Goal: Task Accomplishment & Management: Use online tool/utility

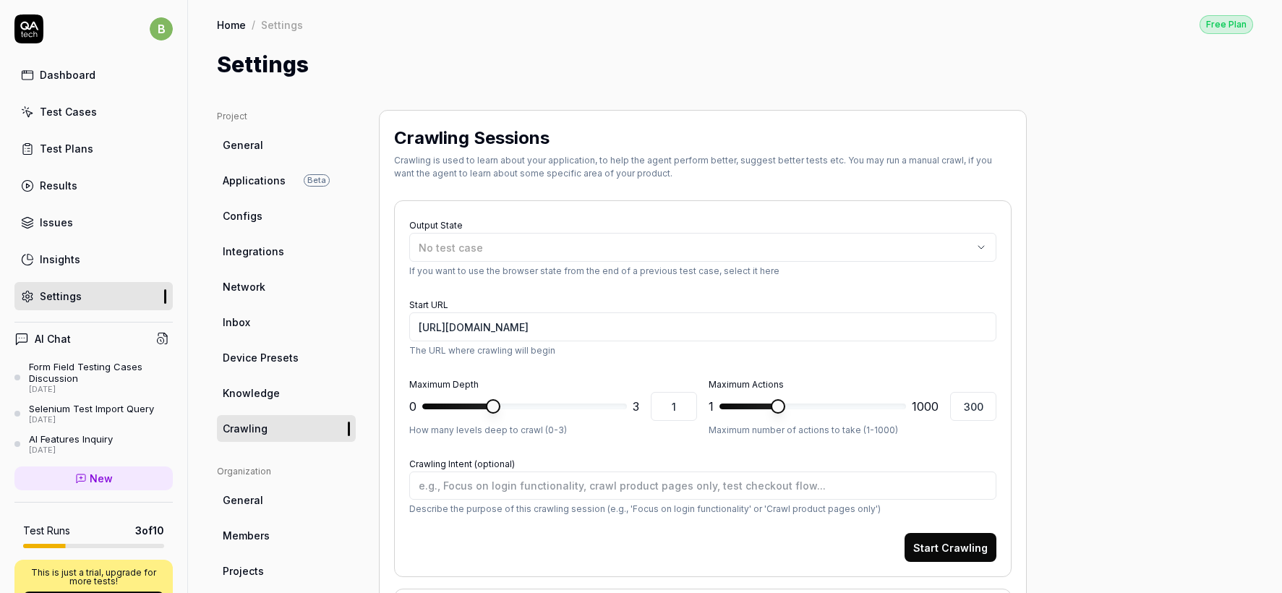
click at [93, 121] on link "Test Cases" at bounding box center [93, 112] width 158 height 28
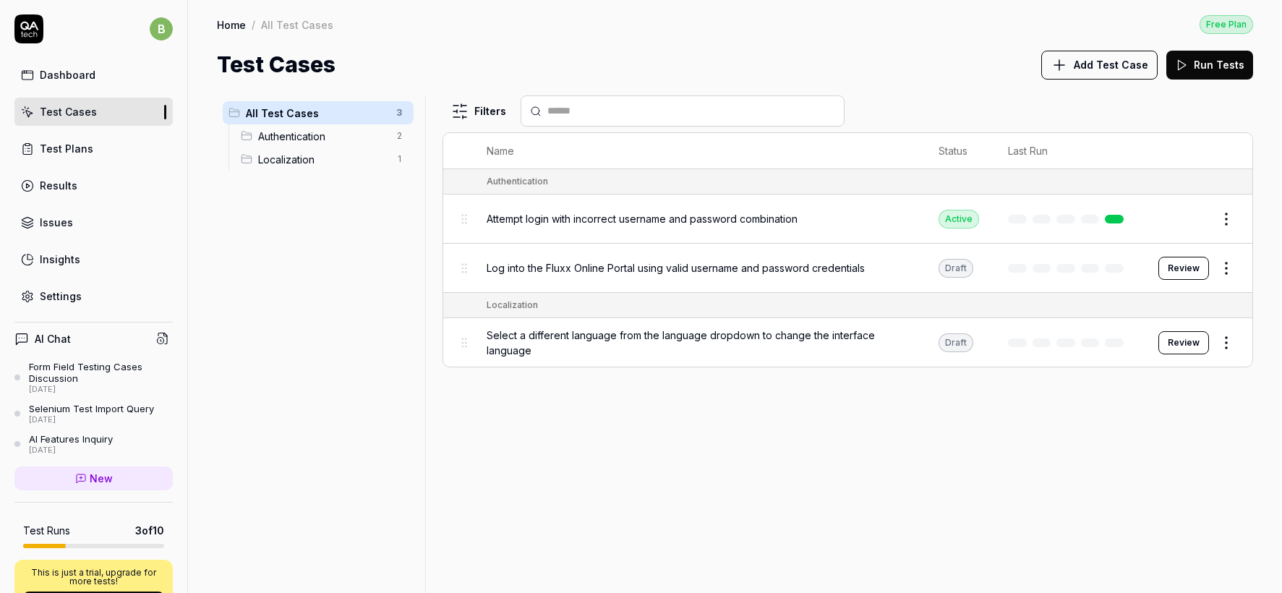
click at [93, 155] on link "Test Plans" at bounding box center [93, 148] width 158 height 28
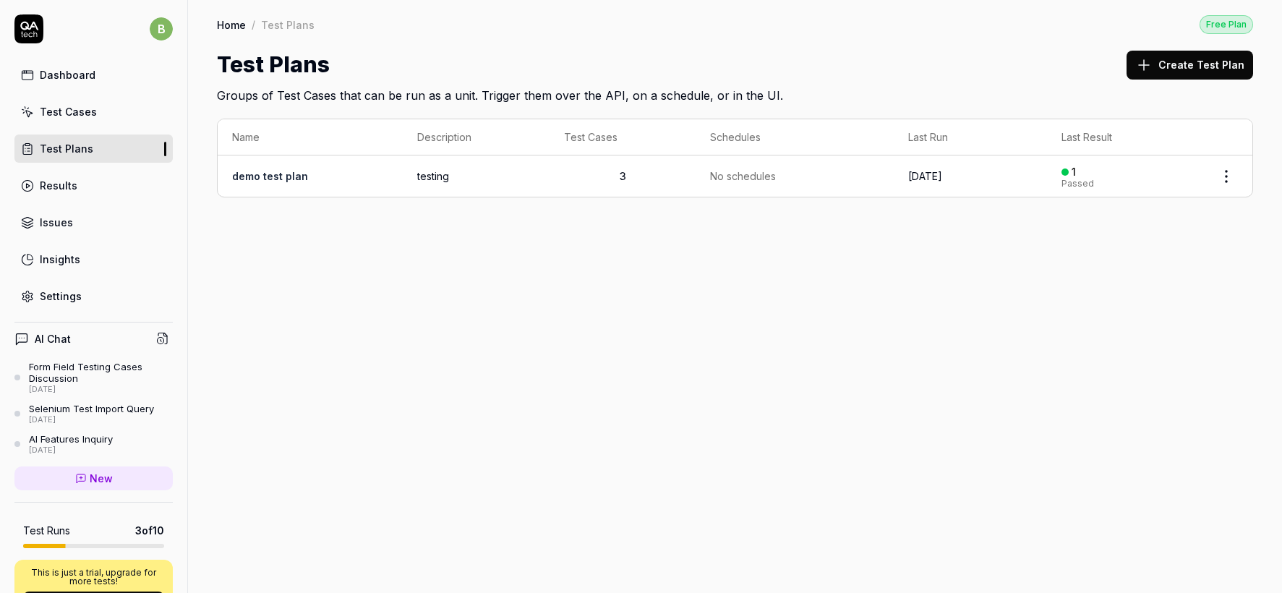
click at [257, 186] on td "demo test plan" at bounding box center [310, 175] width 185 height 41
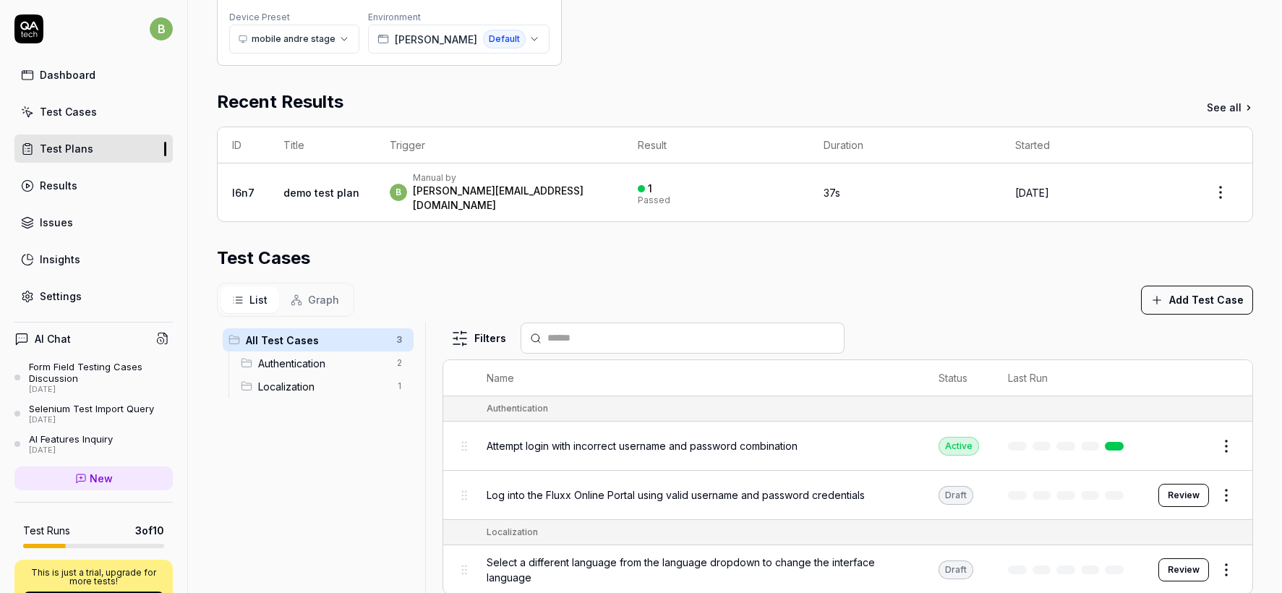
scroll to position [204, 0]
click at [98, 294] on link "Settings" at bounding box center [93, 296] width 158 height 28
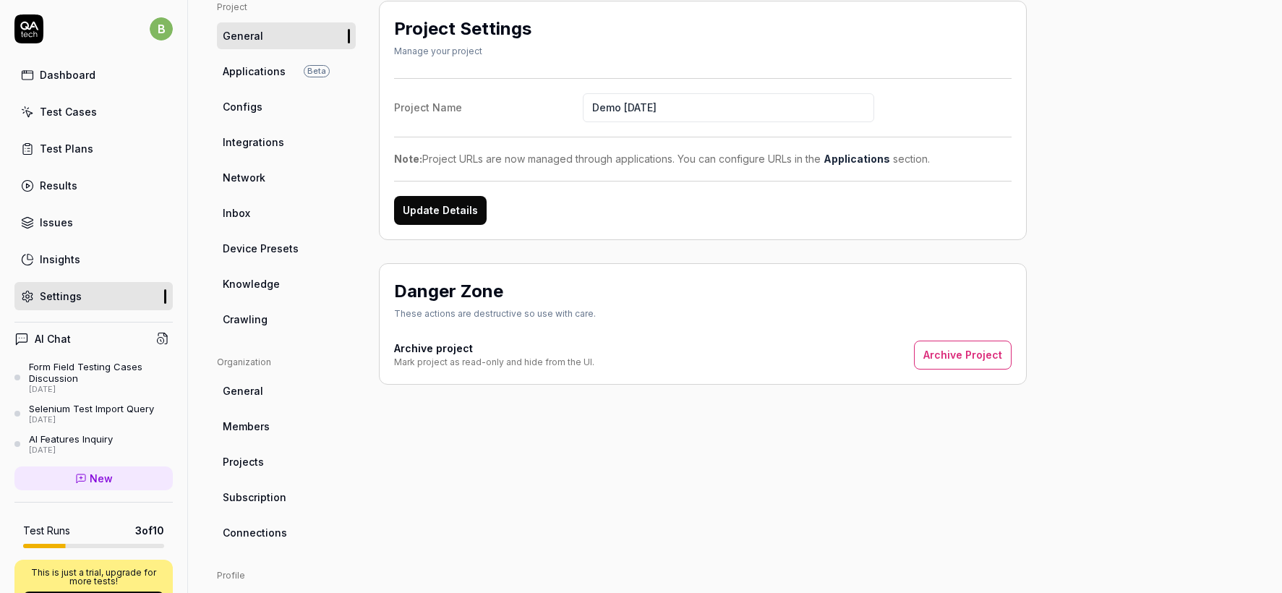
click at [263, 322] on span "Crawling" at bounding box center [245, 319] width 45 height 15
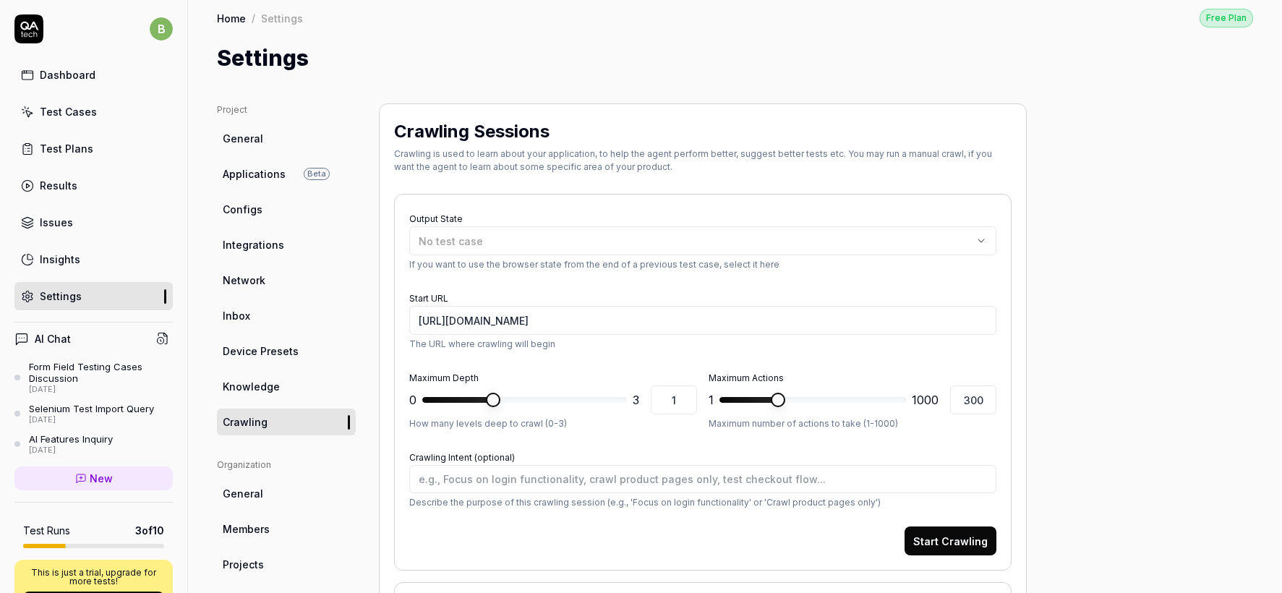
scroll to position [7, 0]
click at [80, 115] on div "Test Cases" at bounding box center [68, 111] width 57 height 15
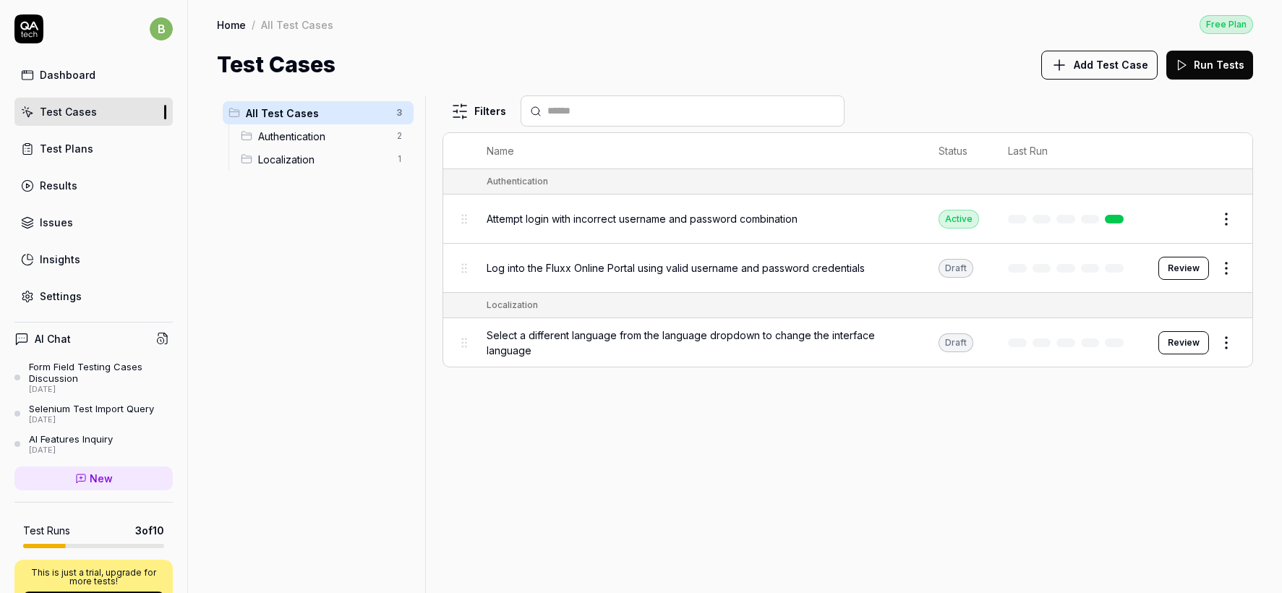
click at [614, 221] on span "Attempt login with incorrect username and password combination" at bounding box center [642, 218] width 311 height 15
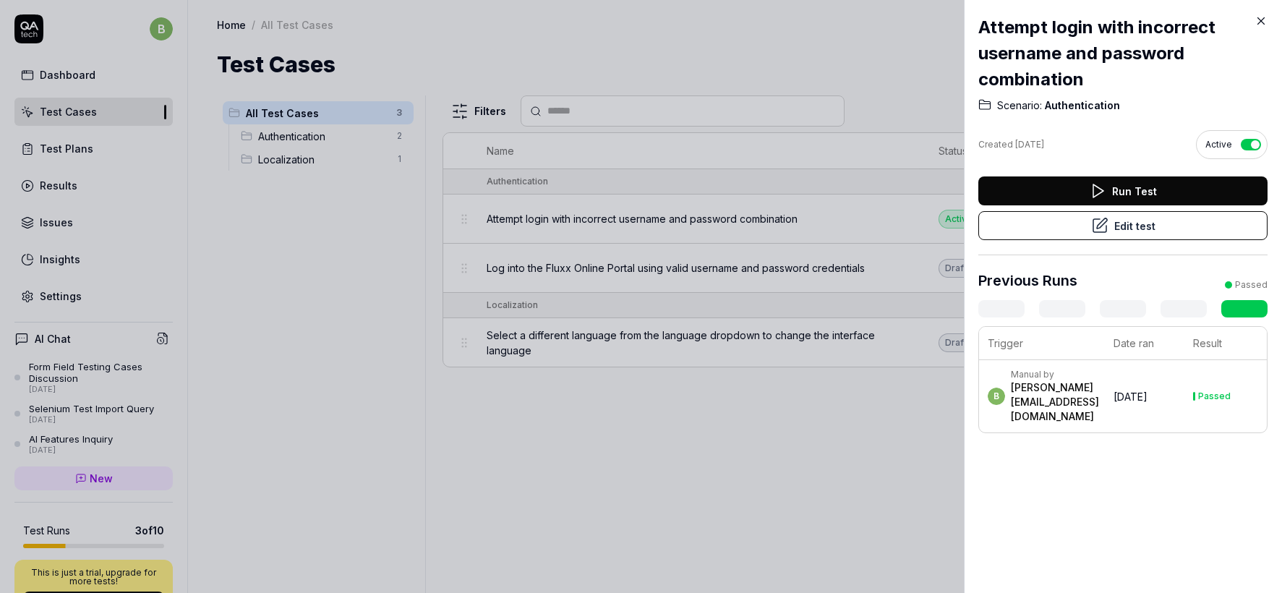
click at [1135, 189] on button "Run Test" at bounding box center [1122, 190] width 289 height 29
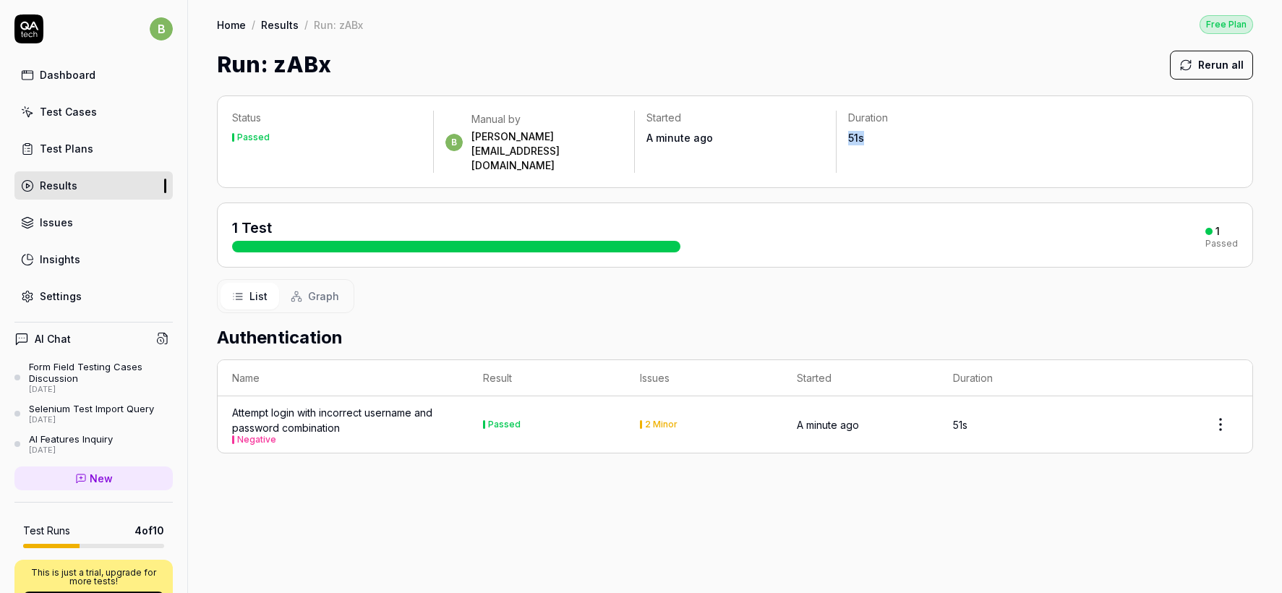
drag, startPoint x: 876, startPoint y: 134, endPoint x: 843, endPoint y: 134, distance: 33.3
click at [843, 134] on div "Duration 51s" at bounding box center [936, 128] width 200 height 35
click at [309, 288] on span "Graph" at bounding box center [323, 295] width 31 height 15
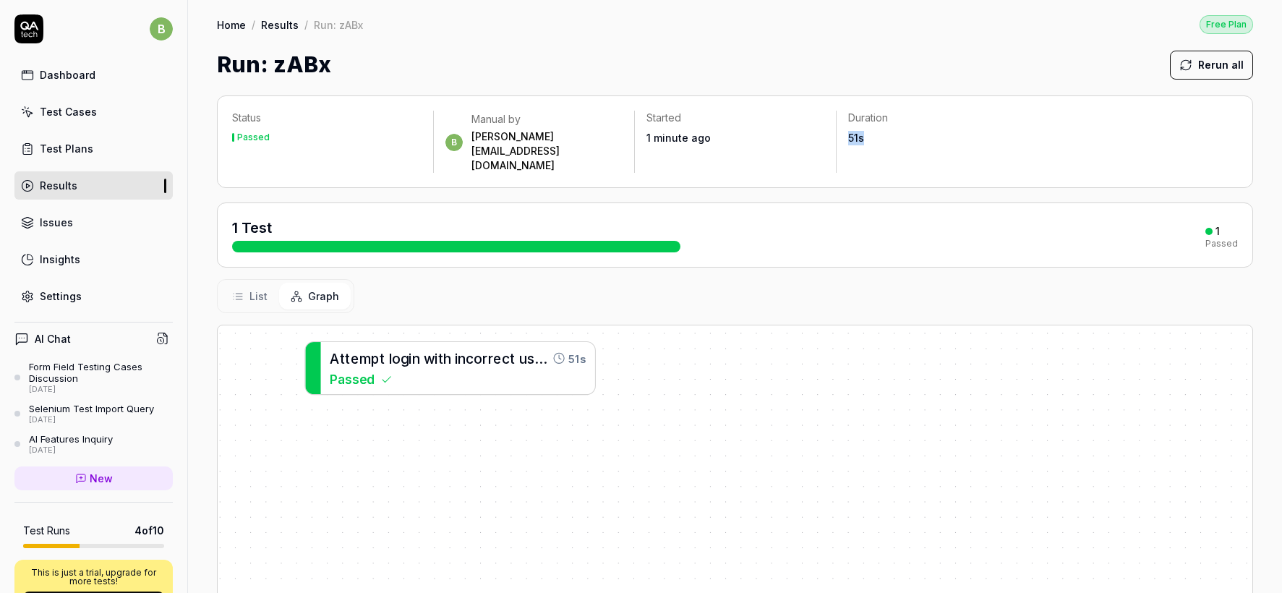
click at [76, 260] on div "Insights" at bounding box center [60, 259] width 40 height 15
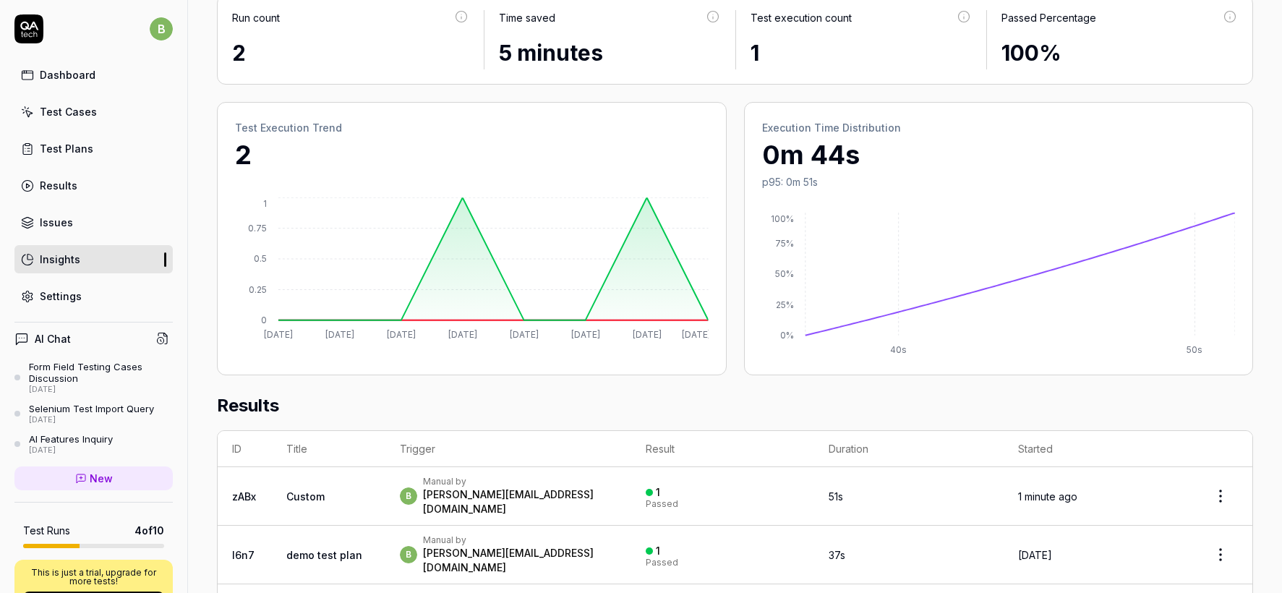
scroll to position [117, 0]
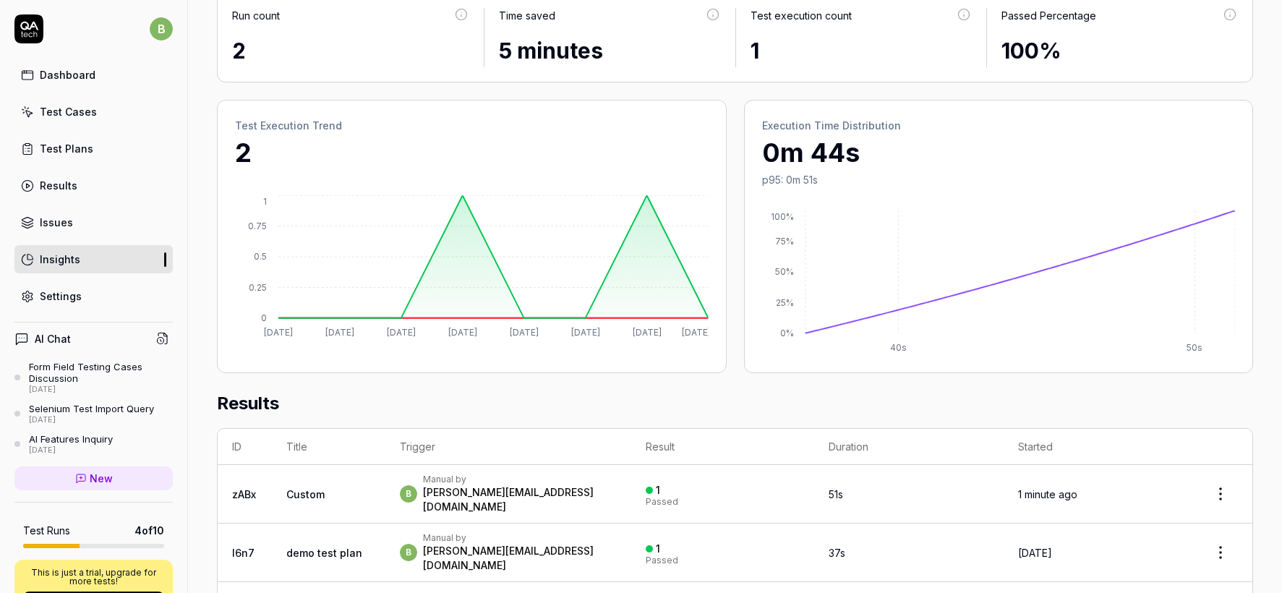
click at [61, 77] on div "Dashboard" at bounding box center [68, 74] width 56 height 15
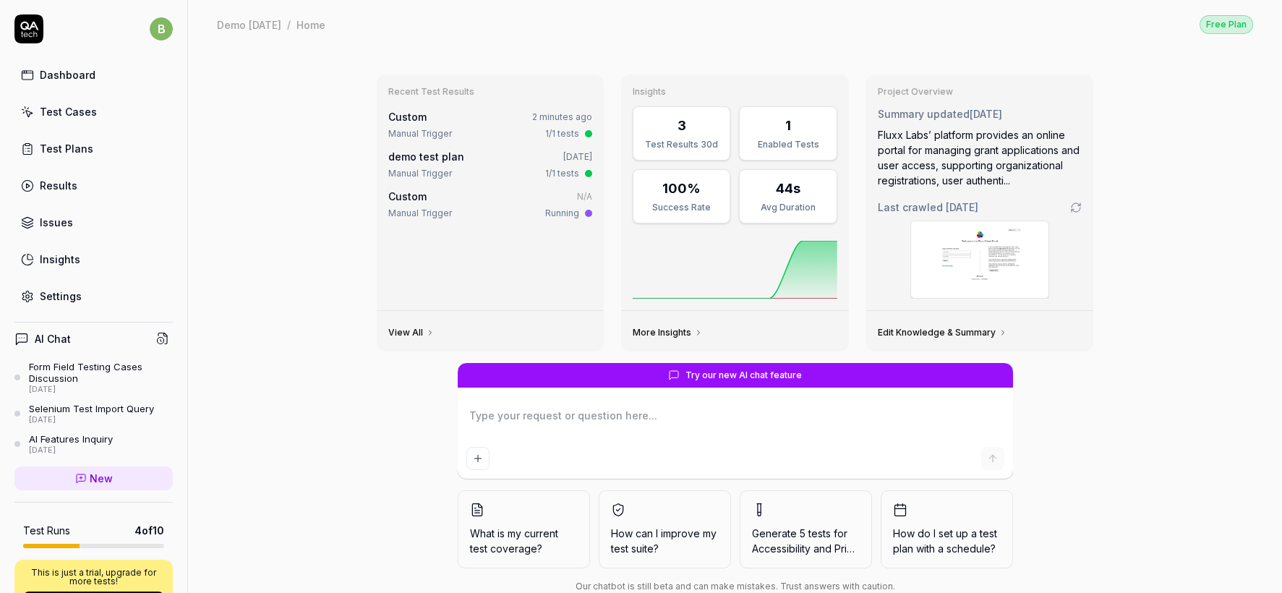
scroll to position [35, 0]
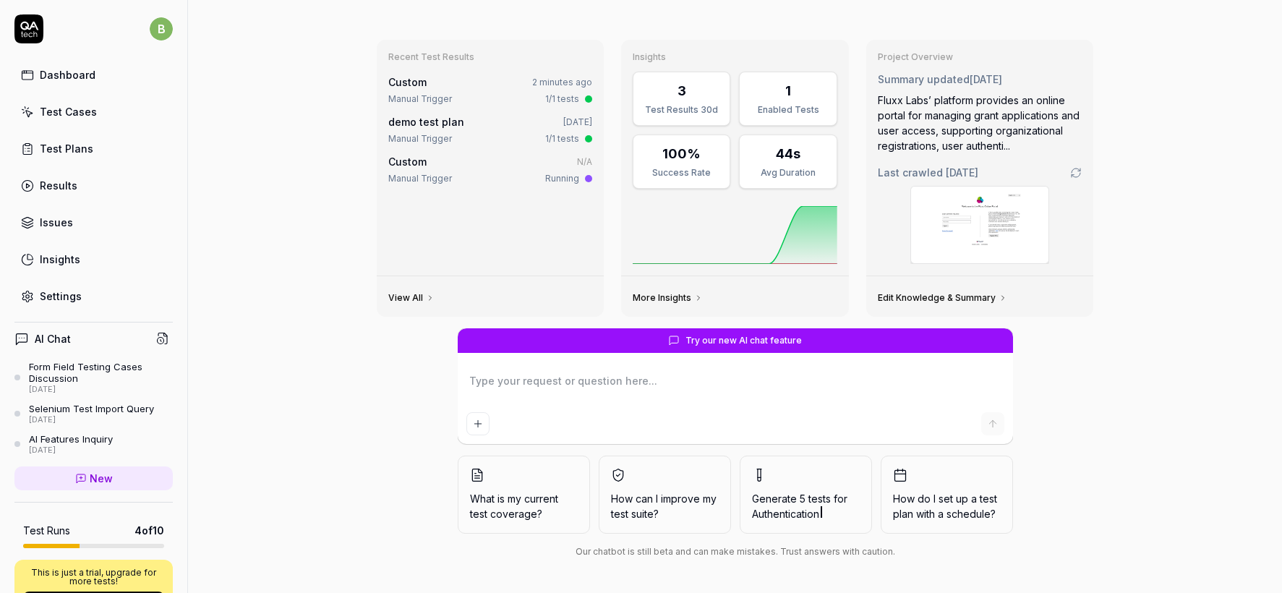
click at [91, 575] on p "This is just a trial, upgrade for more tests!" at bounding box center [93, 576] width 141 height 17
click at [30, 33] on icon at bounding box center [28, 28] width 29 height 29
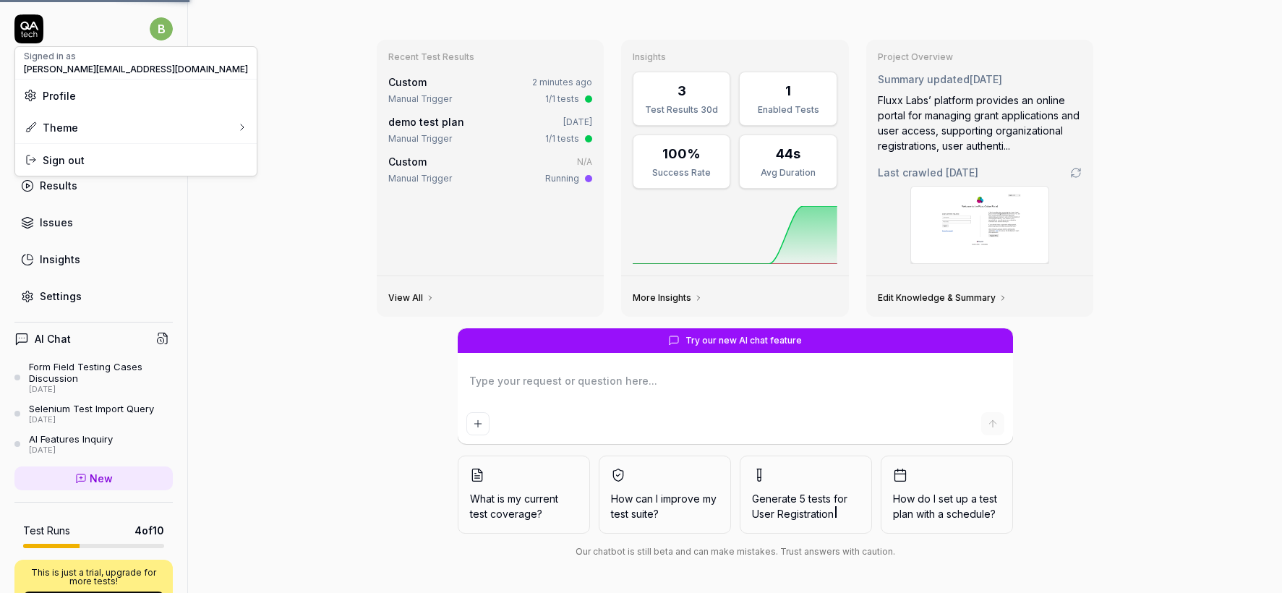
click at [163, 29] on html "b Dashboard Test Cases Test Plans Results Issues Insights Settings AI Chat Form…" at bounding box center [641, 296] width 1282 height 593
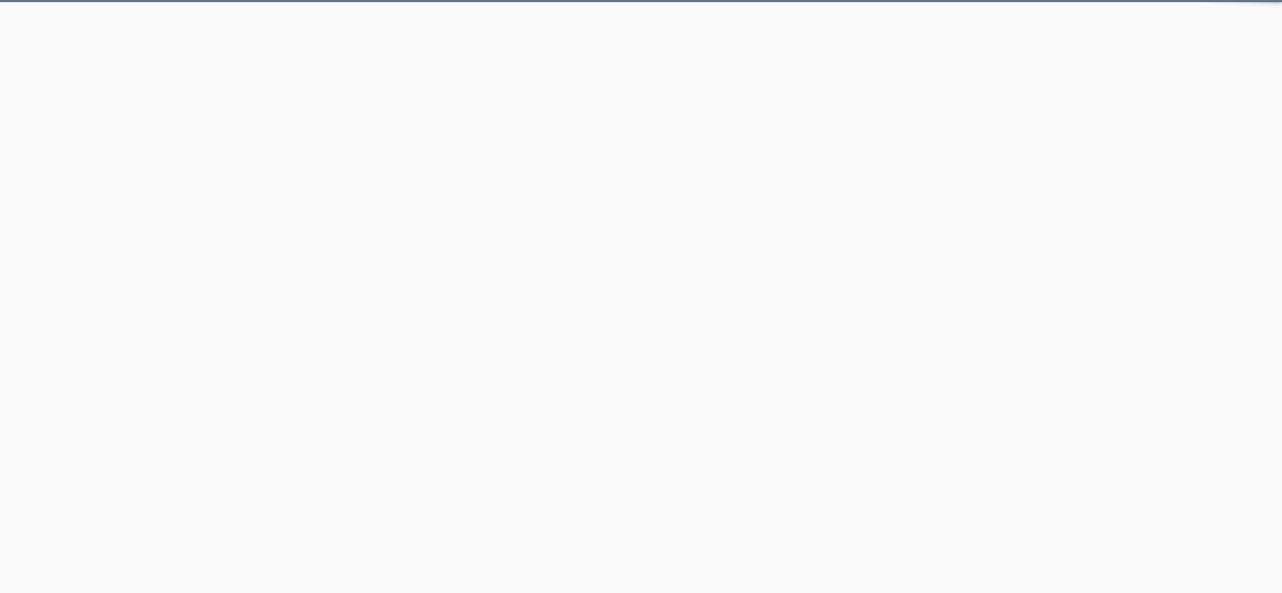
click at [230, 0] on html "* 0" at bounding box center [641, 0] width 1282 height 0
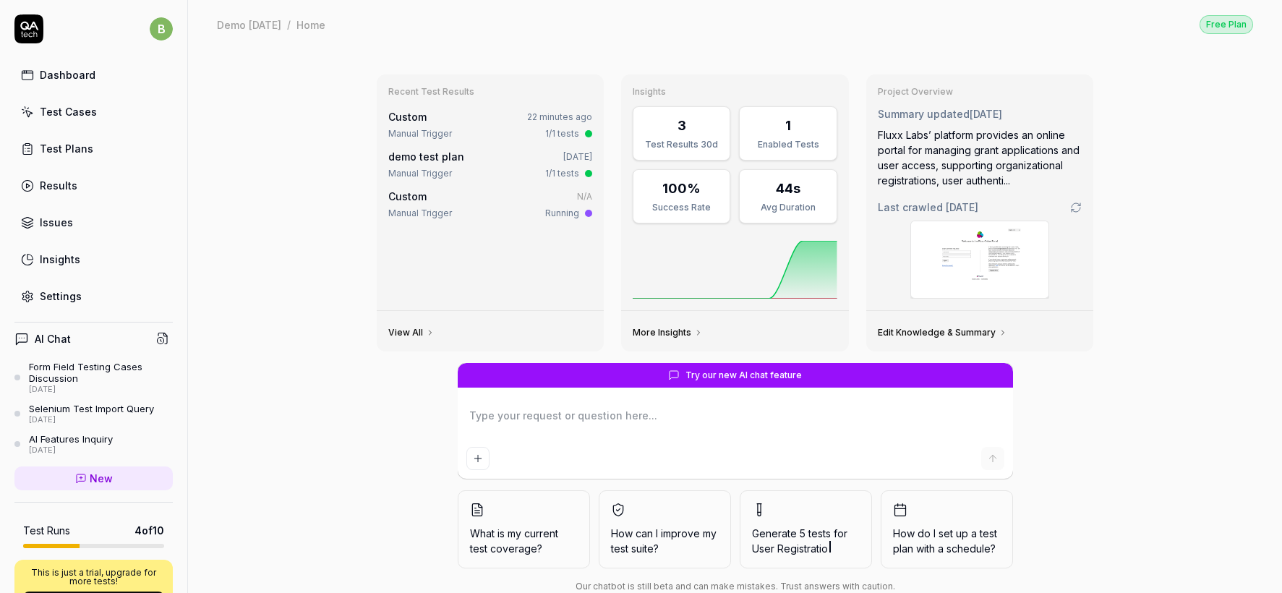
type textarea "*"
